Goal: Browse casually

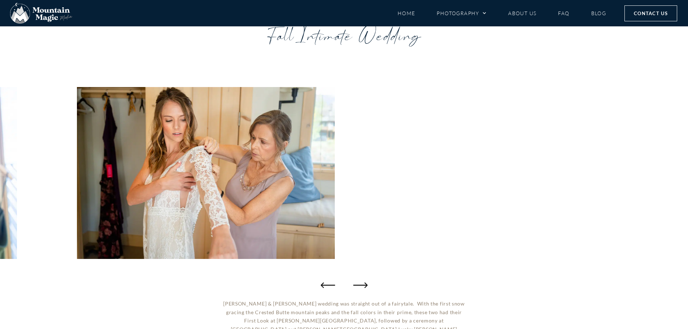
scroll to position [72, 0]
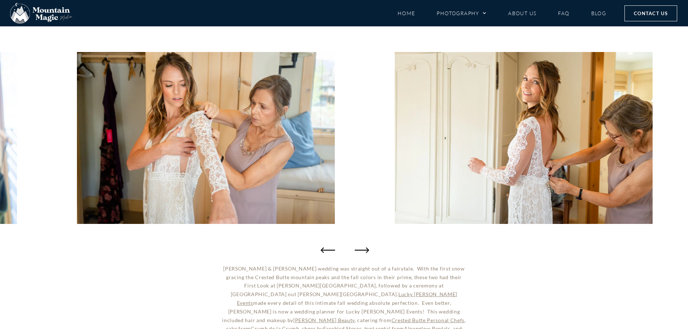
click at [365, 251] on icon "Next slide" at bounding box center [362, 250] width 14 height 14
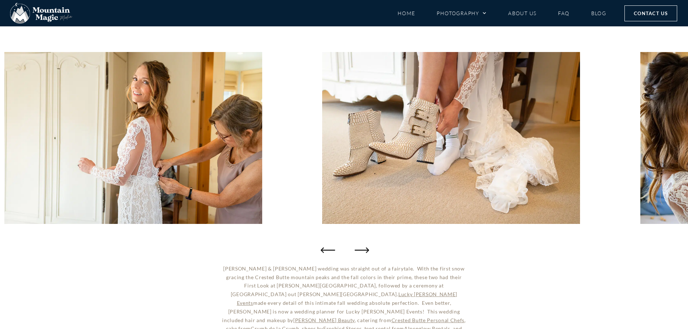
click at [365, 251] on icon "Next slide" at bounding box center [362, 250] width 14 height 14
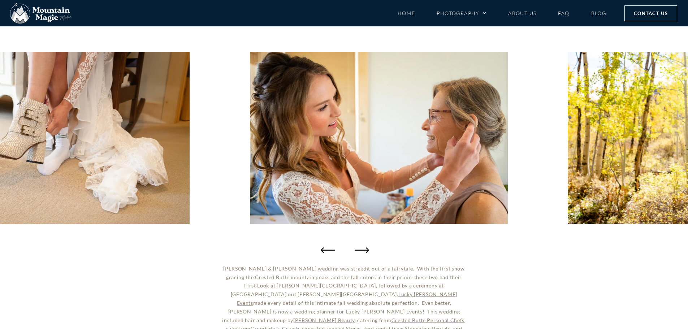
click at [363, 252] on icon "Next slide" at bounding box center [362, 250] width 14 height 14
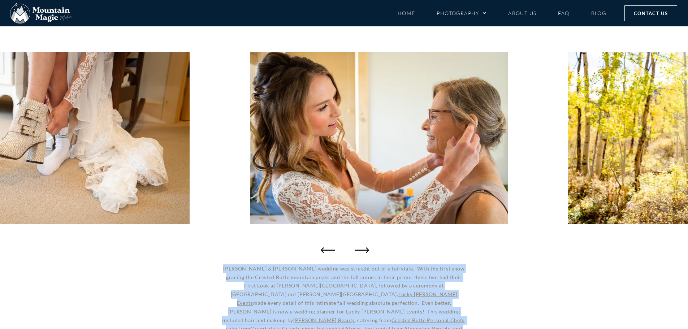
click at [363, 252] on icon "Next slide" at bounding box center [362, 250] width 14 height 14
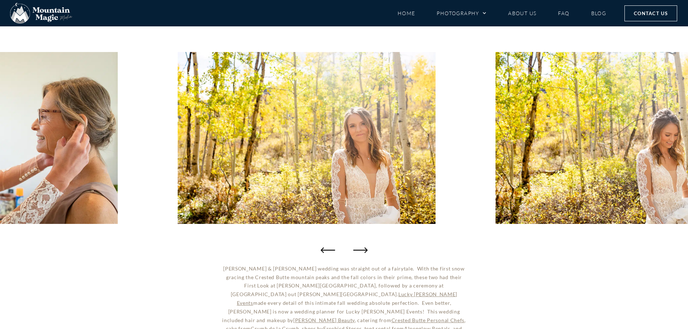
click at [483, 241] on div at bounding box center [344, 138] width 688 height 238
click at [360, 250] on icon "Next slide" at bounding box center [362, 250] width 14 height 14
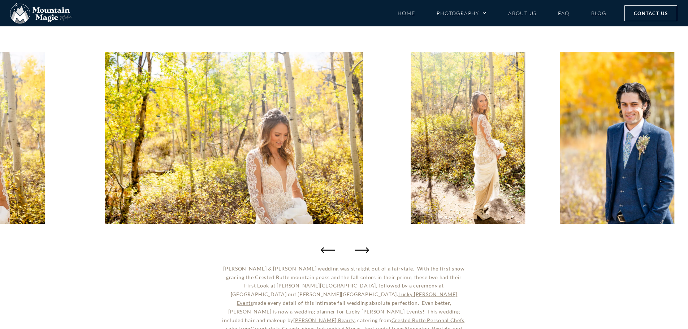
click at [360, 250] on icon "Next slide" at bounding box center [362, 250] width 14 height 14
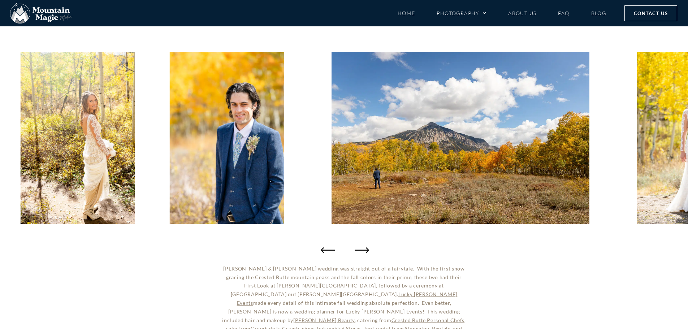
click at [363, 247] on icon "Next slide" at bounding box center [362, 250] width 14 height 14
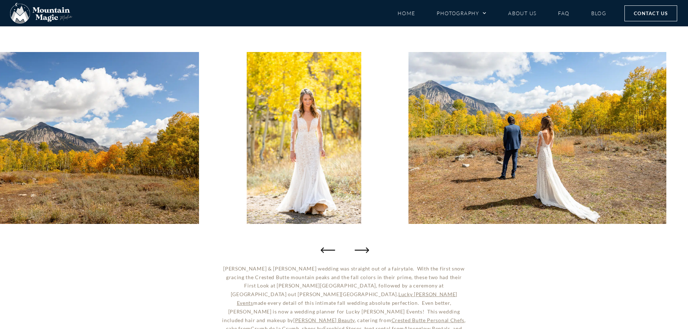
click at [363, 247] on icon "Next slide" at bounding box center [362, 250] width 14 height 14
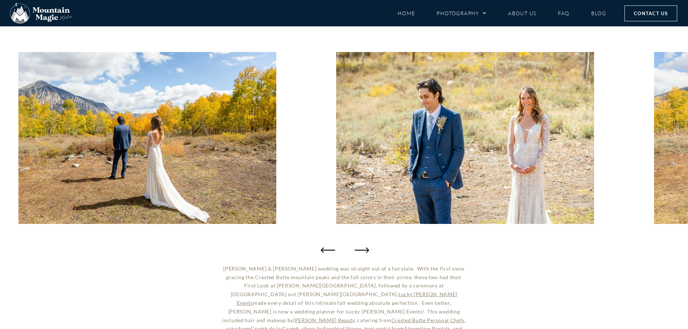
click at [362, 247] on icon "Next slide" at bounding box center [362, 250] width 14 height 14
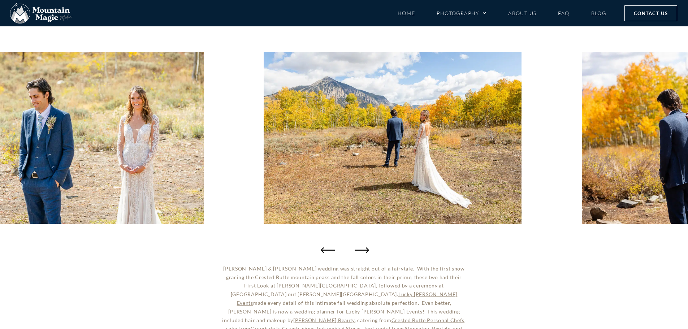
click at [362, 247] on icon "Next slide" at bounding box center [362, 250] width 14 height 14
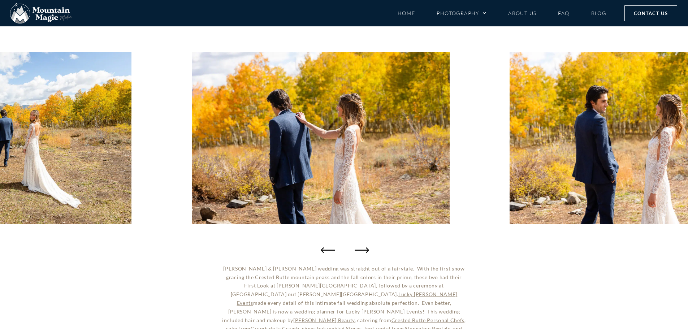
click at [362, 247] on icon "Next slide" at bounding box center [362, 250] width 14 height 14
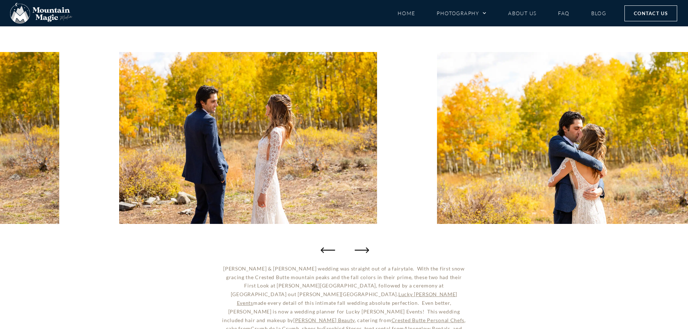
click at [362, 247] on icon "Next slide" at bounding box center [362, 250] width 14 height 14
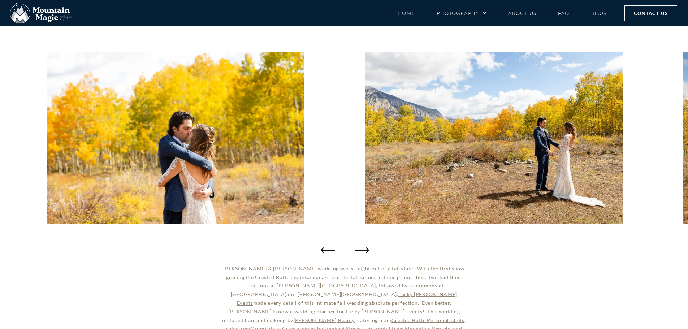
click at [362, 247] on icon "Next slide" at bounding box center [362, 250] width 14 height 14
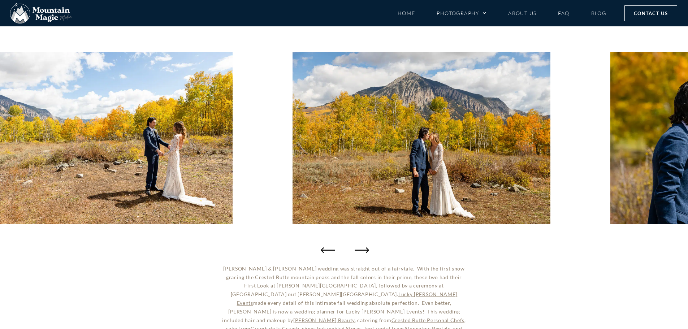
click at [362, 247] on icon "Next slide" at bounding box center [362, 250] width 14 height 14
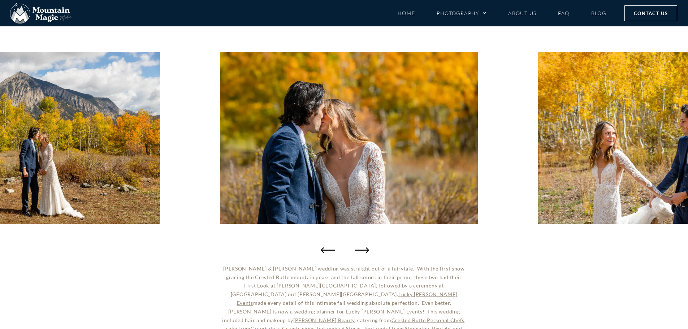
click at [362, 247] on icon "Next slide" at bounding box center [362, 250] width 14 height 14
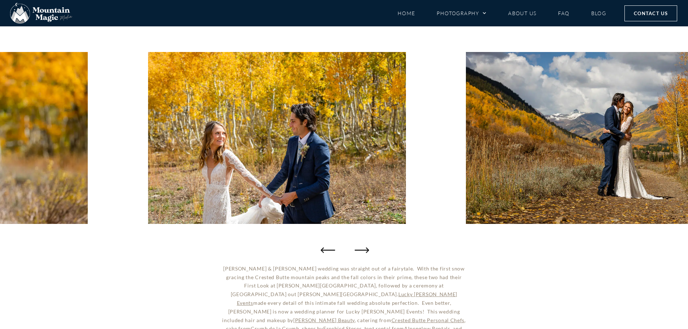
click at [362, 247] on icon "Next slide" at bounding box center [362, 250] width 14 height 14
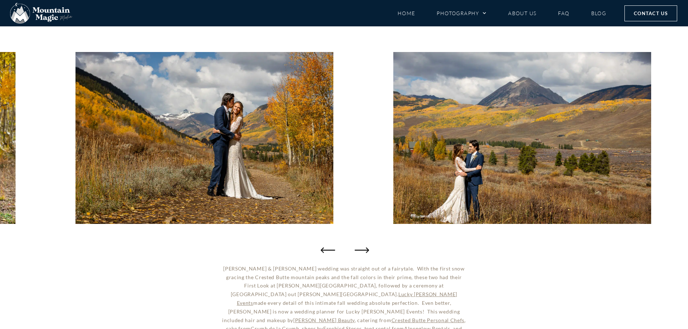
click at [362, 247] on icon "Next slide" at bounding box center [362, 250] width 14 height 14
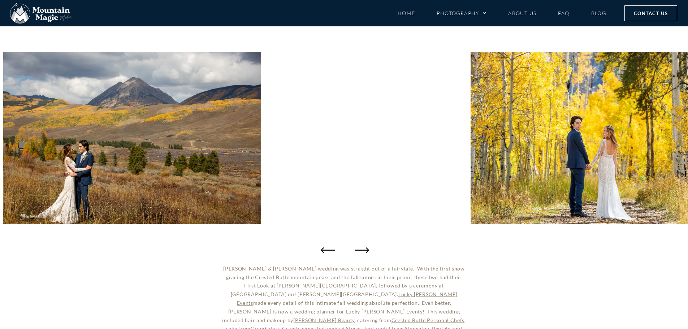
click at [362, 247] on icon "Next slide" at bounding box center [362, 250] width 14 height 14
